Goal: Navigation & Orientation: Find specific page/section

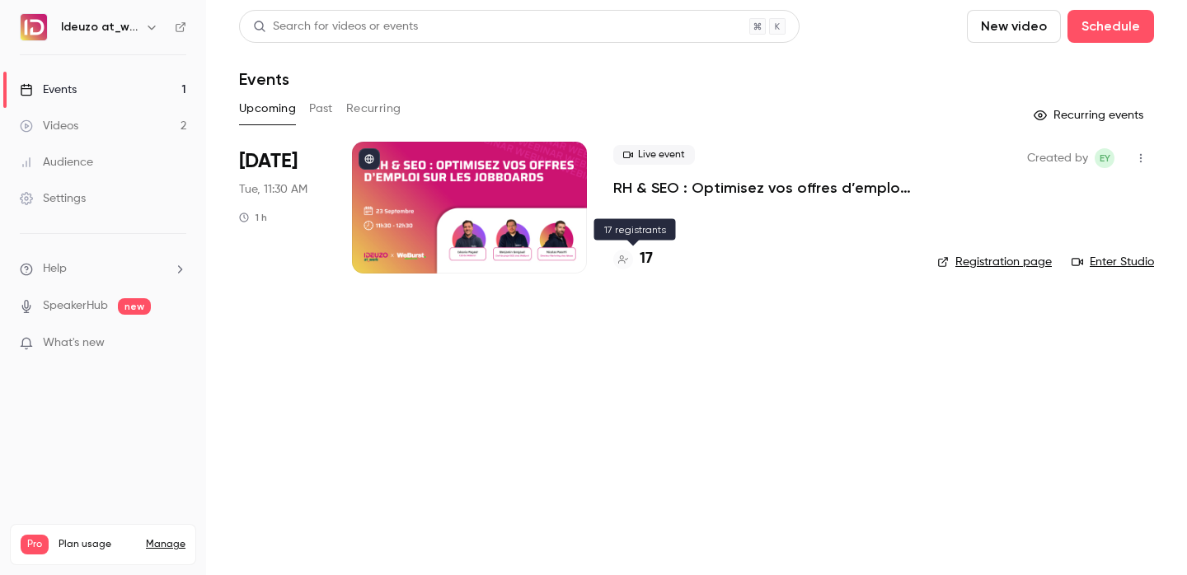
click at [657, 271] on div "Live event RH & SEO : Optimisez vos offres d’emploi sur les jobboards 17" at bounding box center [762, 208] width 298 height 132
click at [650, 265] on h4 "17" at bounding box center [646, 259] width 13 height 22
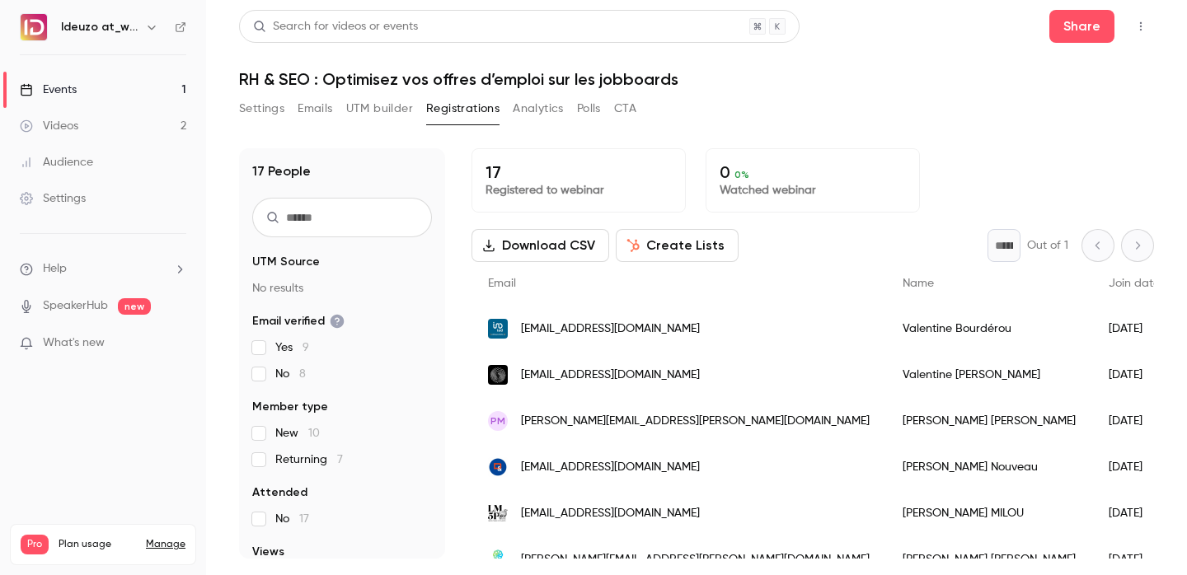
click at [123, 81] on link "Events 1" at bounding box center [103, 90] width 206 height 36
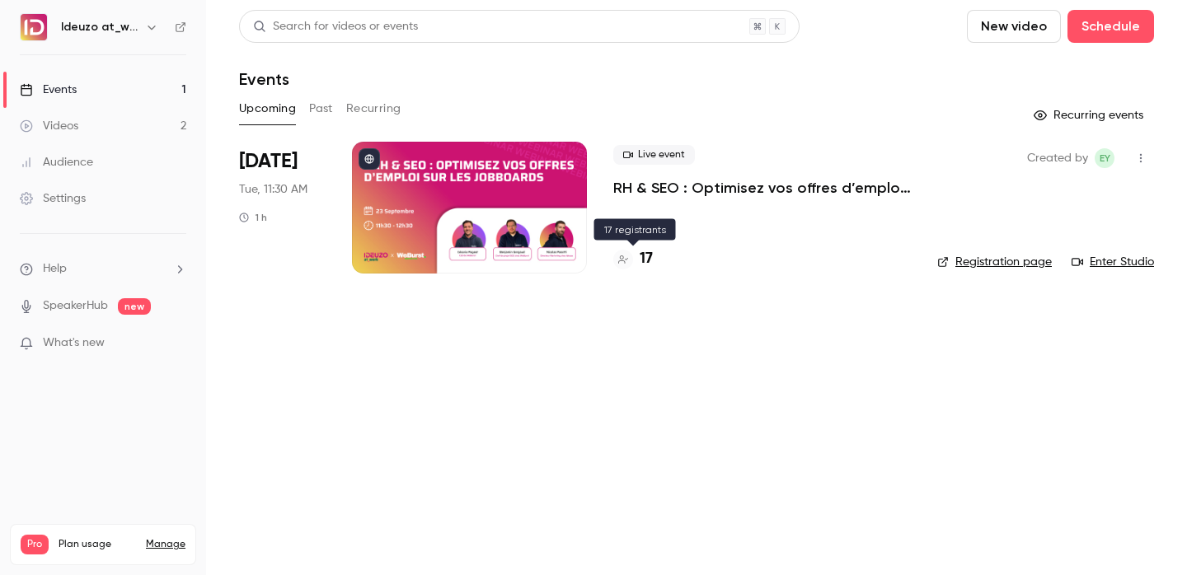
click at [647, 252] on h4 "17" at bounding box center [646, 259] width 13 height 22
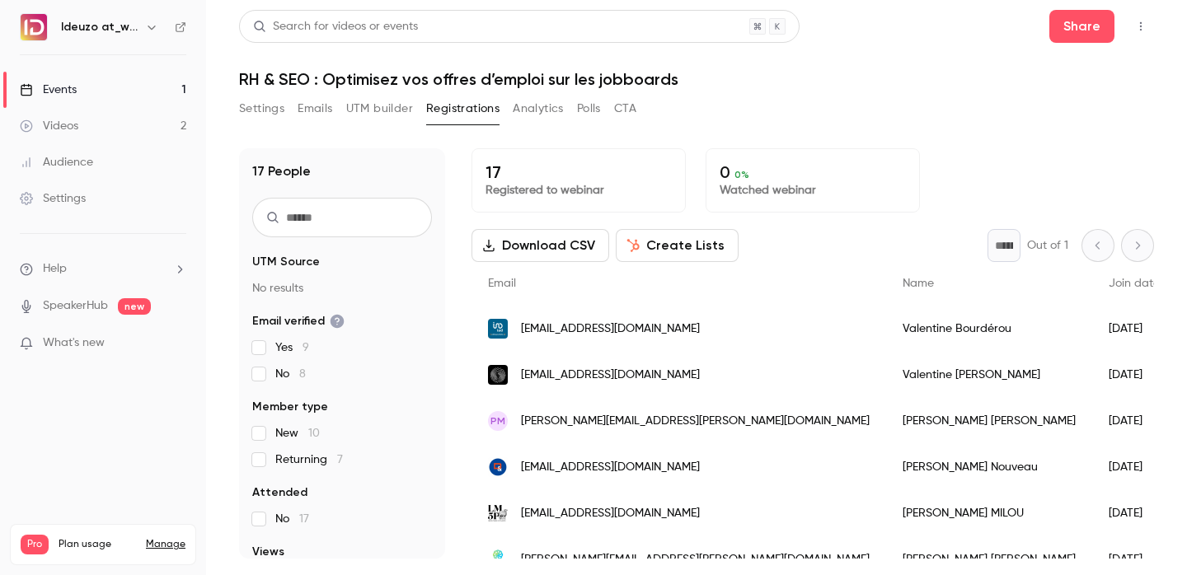
click at [112, 91] on link "Events 1" at bounding box center [103, 90] width 206 height 36
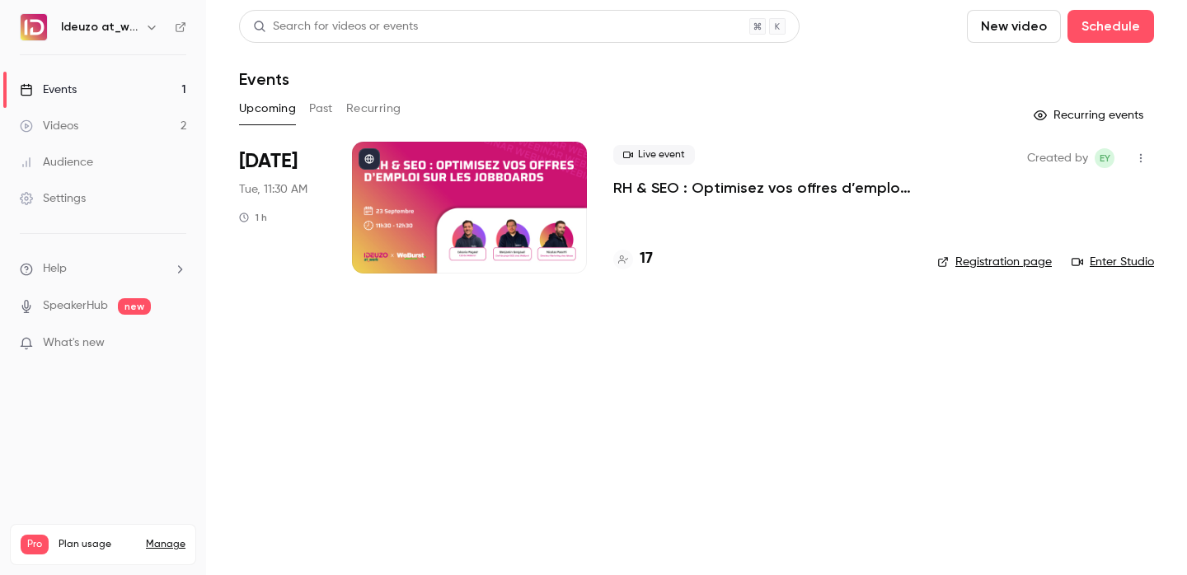
click at [647, 260] on h4 "17" at bounding box center [646, 259] width 13 height 22
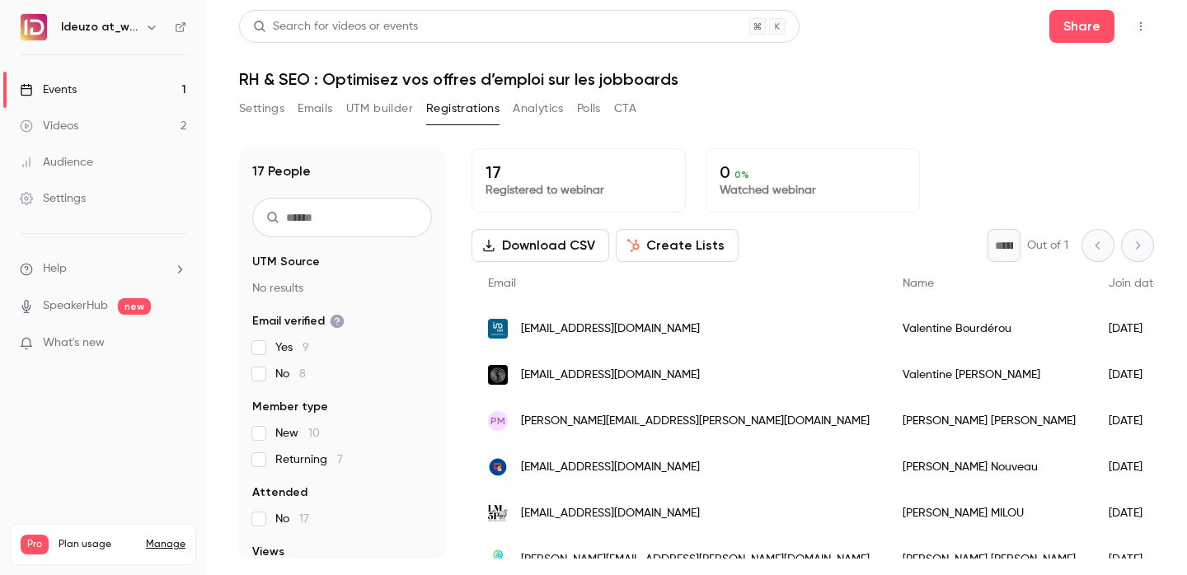
click at [131, 104] on link "Events 1" at bounding box center [103, 90] width 206 height 36
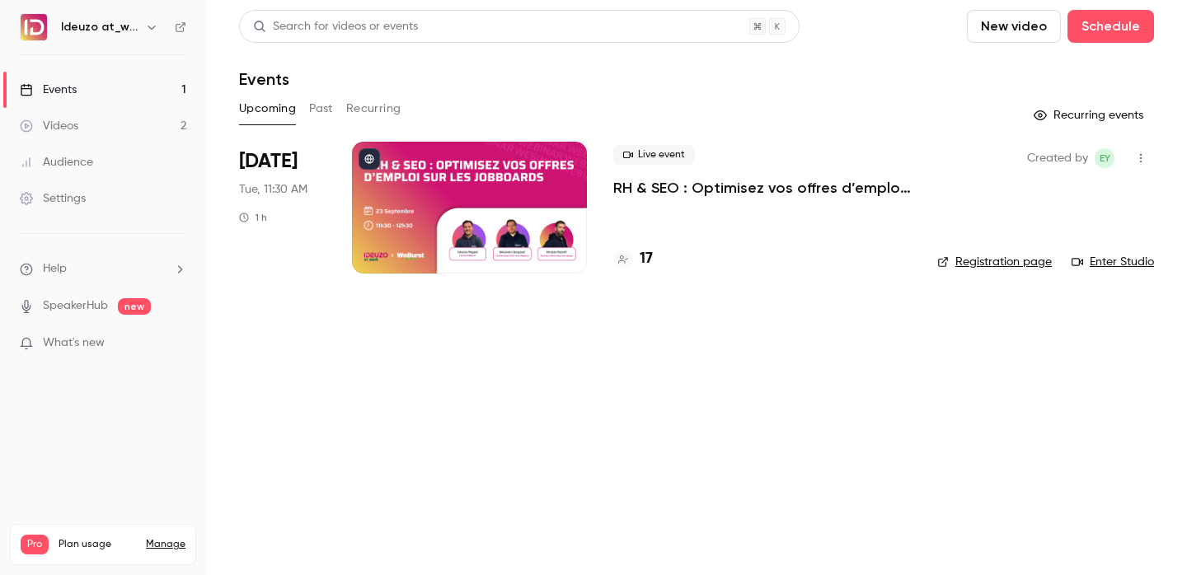
click at [125, 98] on link "Events 1" at bounding box center [103, 90] width 206 height 36
click at [131, 115] on link "Videos 2" at bounding box center [103, 126] width 206 height 36
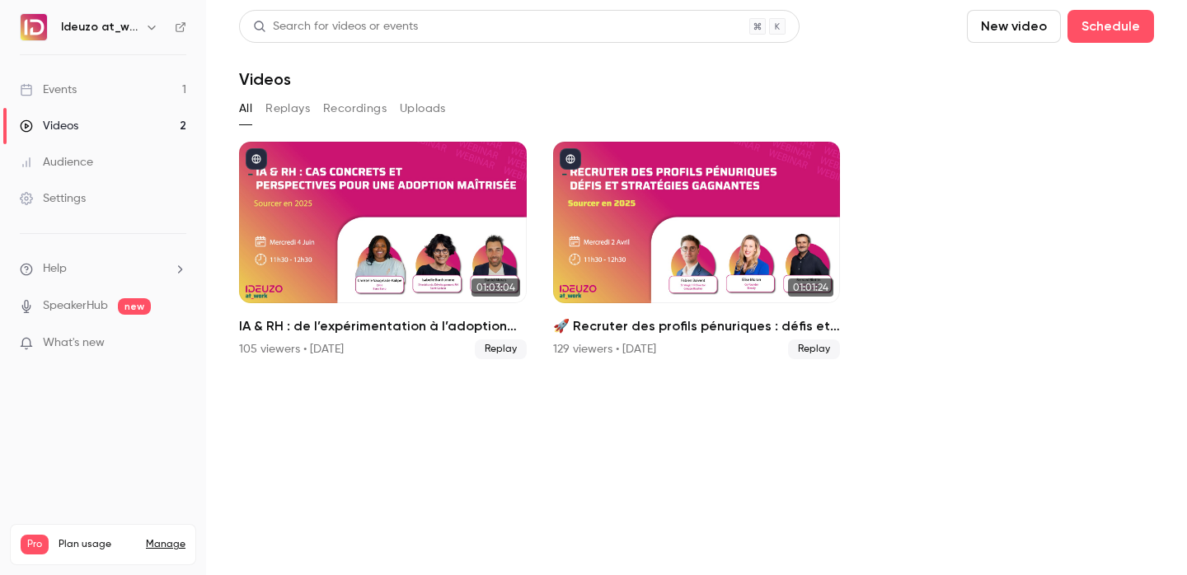
click at [178, 35] on div "Ideuzo at_work" at bounding box center [103, 27] width 166 height 28
click at [180, 25] on icon at bounding box center [181, 27] width 12 height 12
click at [183, 91] on link "Events 1" at bounding box center [103, 90] width 206 height 36
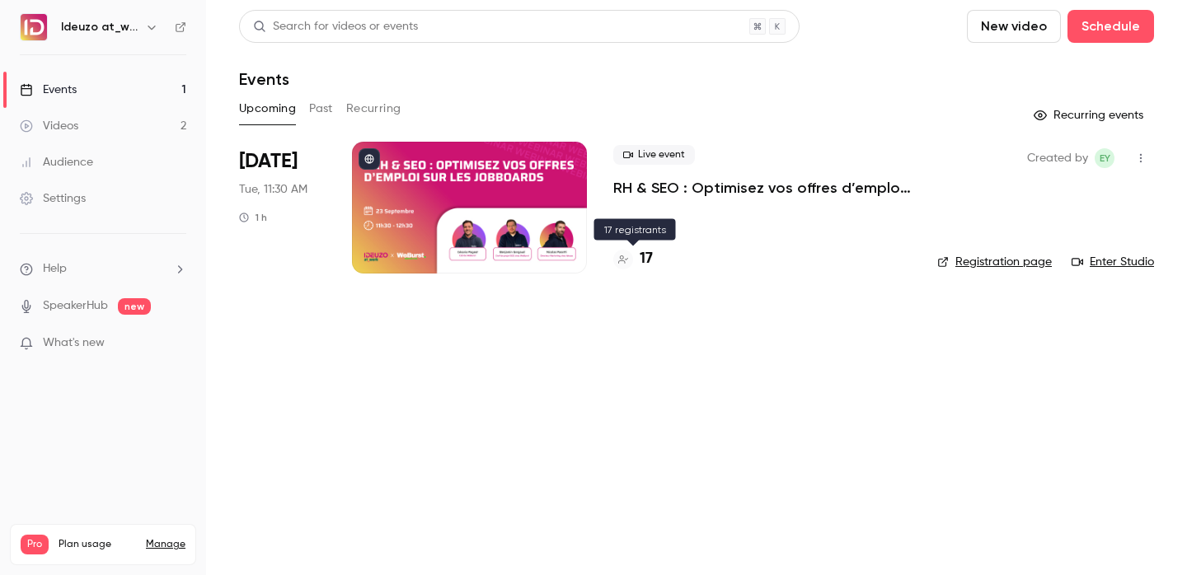
click at [643, 264] on h4 "17" at bounding box center [646, 259] width 13 height 22
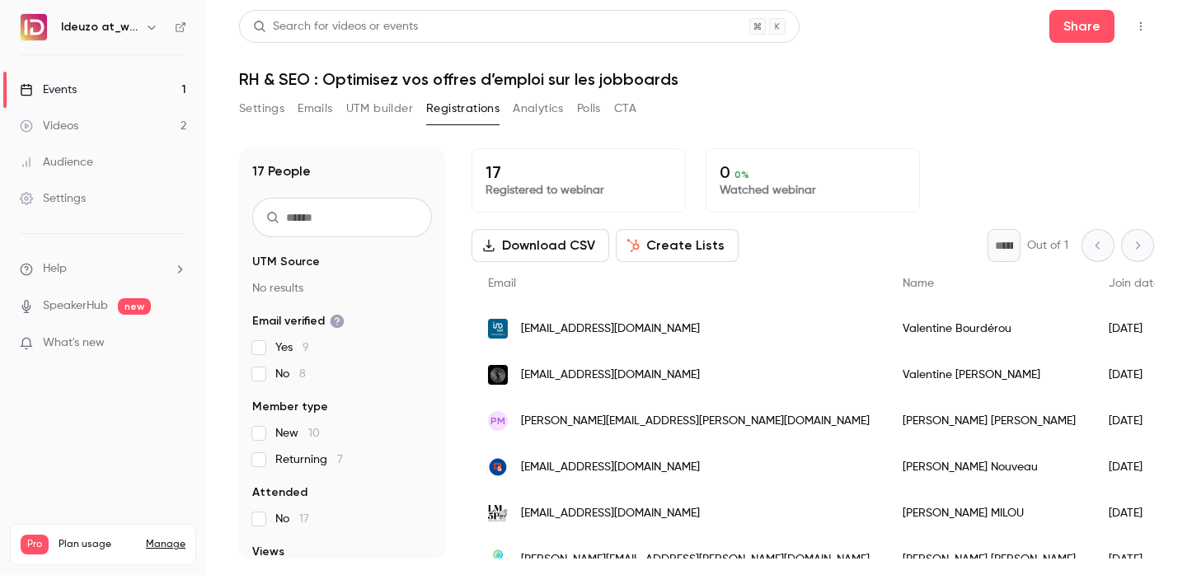
click at [164, 72] on link "Events 1" at bounding box center [103, 90] width 206 height 36
